Goal: Book appointment/travel/reservation

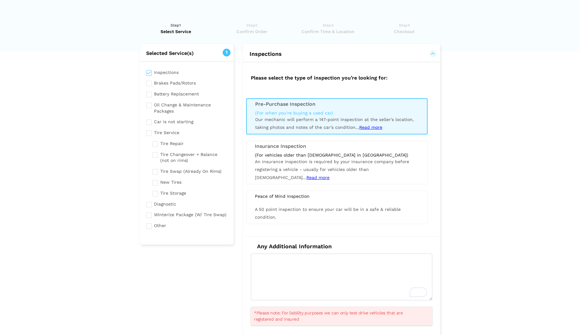
scroll to position [31, 0]
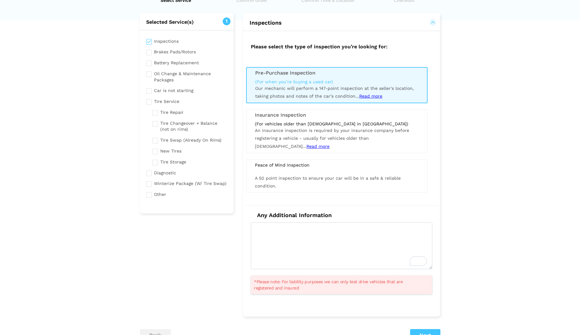
drag, startPoint x: 469, startPoint y: 144, endPoint x: 495, endPoint y: 113, distance: 40.2
click at [495, 113] on lik "Have you used instaMek service before? No, I am a new customer Yes, I am a retu…" at bounding box center [290, 200] width 580 height 430
click at [363, 96] on span "Read more" at bounding box center [370, 96] width 23 height 5
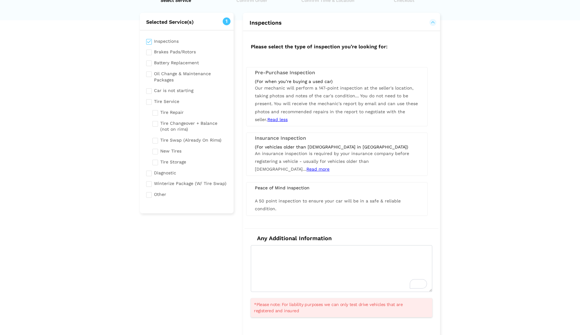
click at [360, 103] on span "You do not need to be present. You will receive the mechanic's report by email …" at bounding box center [336, 107] width 163 height 29
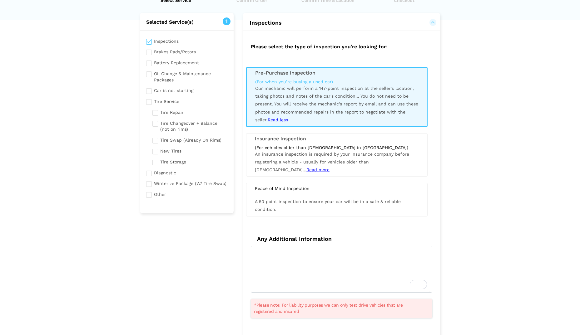
click at [371, 194] on div "Peace of Mind Inspection A 50 point inspection to ensure your car will be in a …" at bounding box center [336, 199] width 181 height 33
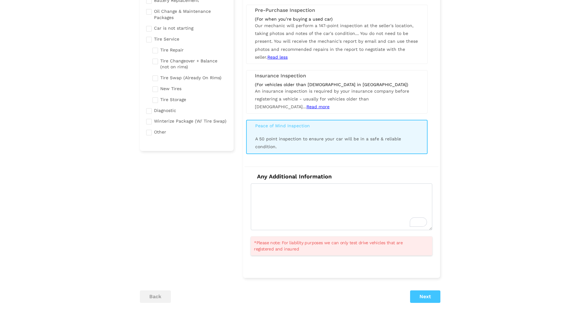
scroll to position [0, 0]
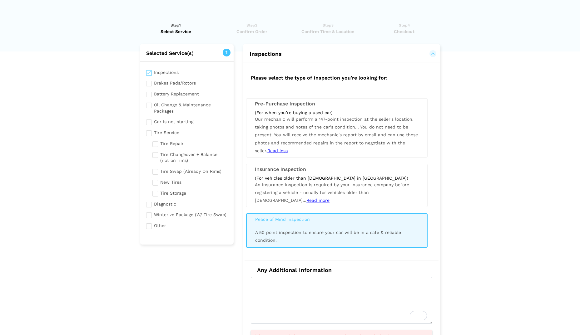
click at [455, 70] on lik "Have you used instaMek service before? No, I am a new customer Yes, I am a retu…" at bounding box center [290, 242] width 580 height 453
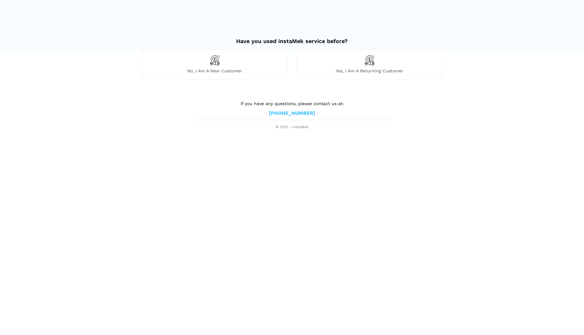
drag, startPoint x: 0, startPoint y: 0, endPoint x: 492, endPoint y: 97, distance: 501.5
drag, startPoint x: 492, startPoint y: 97, endPoint x: 453, endPoint y: 69, distance: 47.8
click at [492, 69] on lik "Have you used instaMek service before? No, I am a new customer Yes, I am a retu…" at bounding box center [292, 81] width 584 height 99
click at [235, 64] on div "No, I am a new customer" at bounding box center [214, 64] width 145 height 31
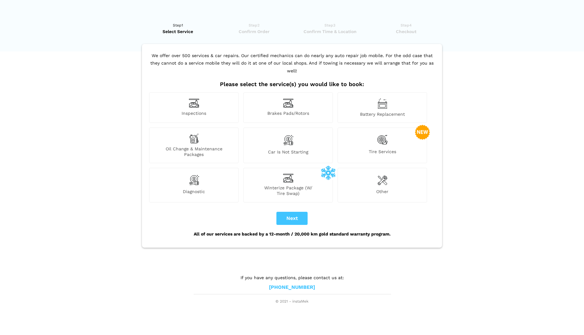
click at [206, 101] on div "Inspections" at bounding box center [194, 107] width 90 height 31
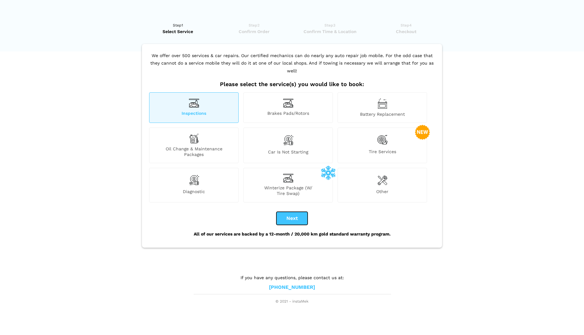
click at [292, 212] on button "Next" at bounding box center [292, 218] width 31 height 13
checkbox input "true"
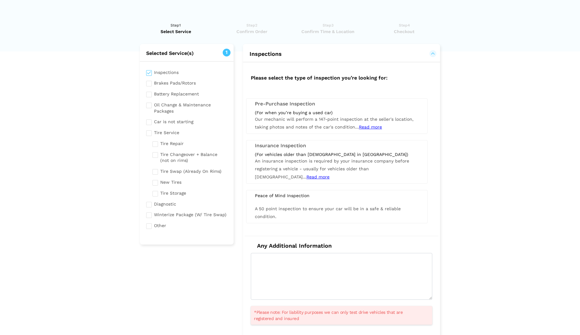
click at [293, 127] on span "Our mechanic will perform a 147-point inspection at the seller's location, taki…" at bounding box center [334, 123] width 159 height 13
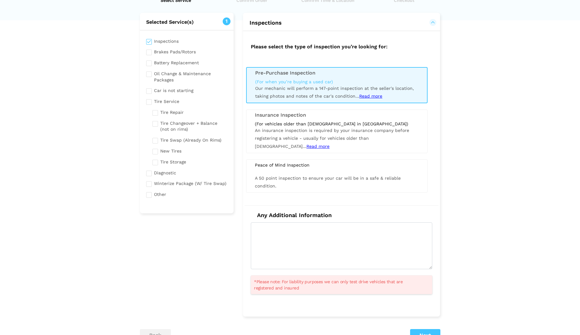
scroll to position [62, 0]
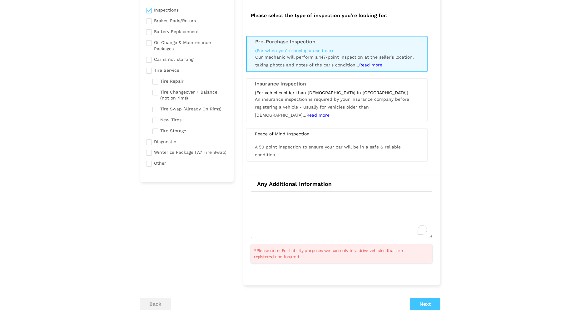
drag, startPoint x: 422, startPoint y: 214, endPoint x: 474, endPoint y: 190, distance: 56.8
click at [474, 190] on lik "Have you used instaMek service before? No, I am a new customer Yes, I am a retu…" at bounding box center [290, 168] width 580 height 430
click at [367, 64] on span "Read more" at bounding box center [370, 64] width 23 height 5
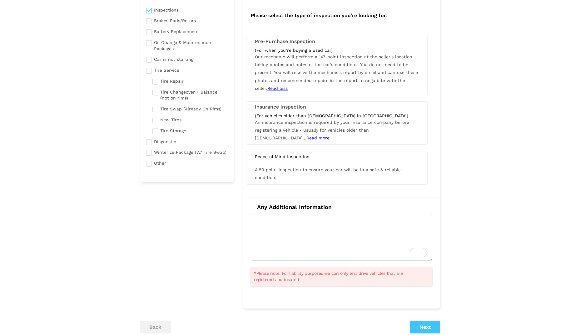
scroll to position [94, 0]
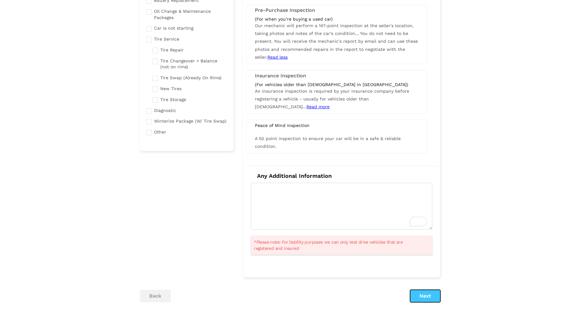
click at [427, 299] on button "Next" at bounding box center [425, 296] width 30 height 12
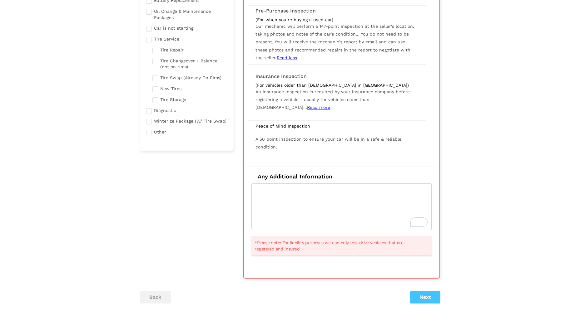
scroll to position [44, 0]
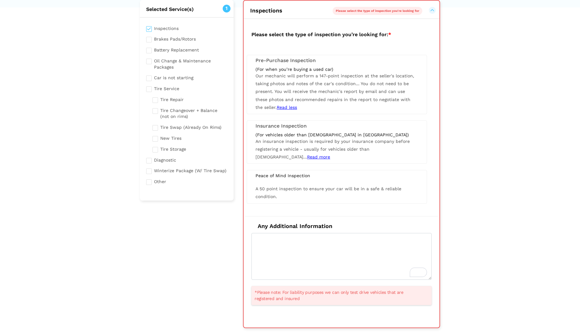
click at [378, 76] on span "Our mechanic will perform a 147-point inspection at the seller's location, taki…" at bounding box center [334, 91] width 159 height 37
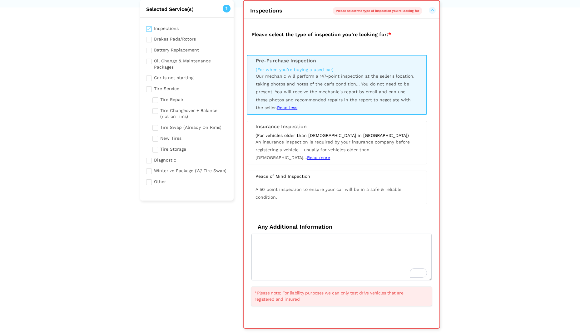
scroll to position [106, 0]
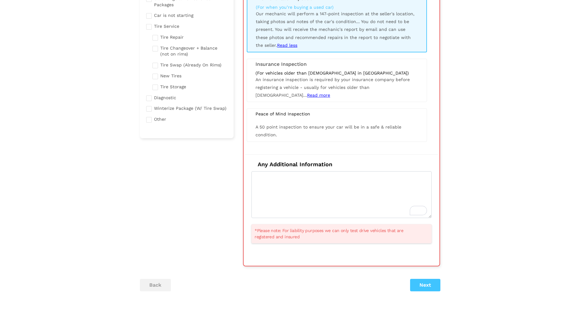
click at [416, 292] on div "Selected Service(s) 1 Inspections Brakes Pads/Rotors Tire Service" at bounding box center [290, 123] width 310 height 370
click at [417, 290] on button "Next" at bounding box center [425, 285] width 30 height 12
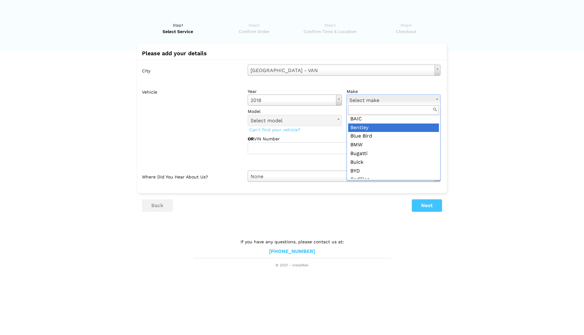
scroll to position [61, 0]
click at [377, 112] on input "text" at bounding box center [393, 111] width 91 height 10
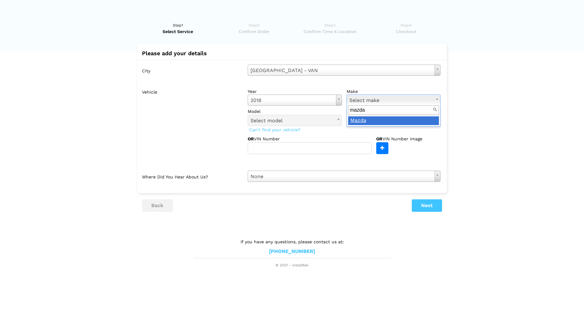
type input "mazda"
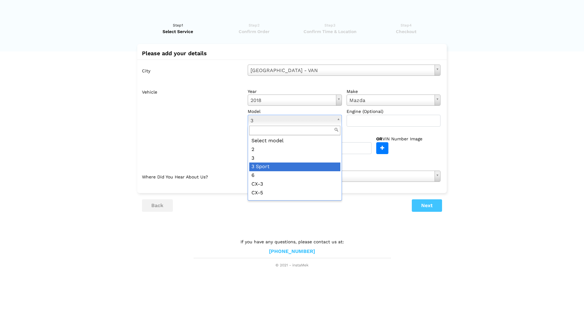
scroll to position [42, 0]
drag, startPoint x: 281, startPoint y: 168, endPoint x: 286, endPoint y: 165, distance: 5.6
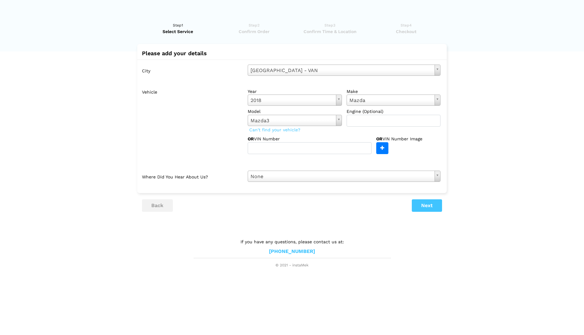
drag, startPoint x: 477, startPoint y: 121, endPoint x: 479, endPoint y: 93, distance: 28.1
click at [479, 93] on lik "Have you used instaMek service before? No, I am a new customer Yes, I am a retu…" at bounding box center [292, 142] width 584 height 253
click at [292, 151] on input "text" at bounding box center [310, 148] width 124 height 12
type input "[US_VEHICLE_IDENTIFICATION_NUMBER]"
click at [423, 206] on button "Next" at bounding box center [427, 206] width 30 height 12
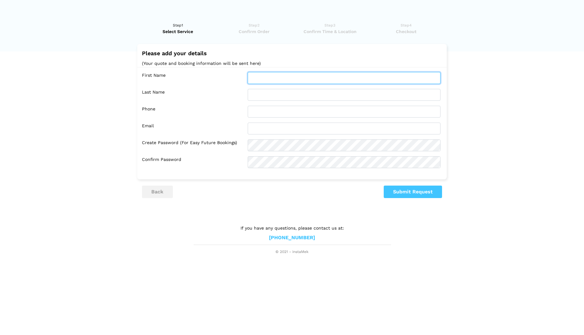
click at [280, 72] on input "text" at bounding box center [344, 78] width 193 height 12
click at [342, 255] on html "Have you used instaMek service before? No, I am a new customer Yes, I am a retu…" at bounding box center [292, 127] width 584 height 255
